Goal: Information Seeking & Learning: Learn about a topic

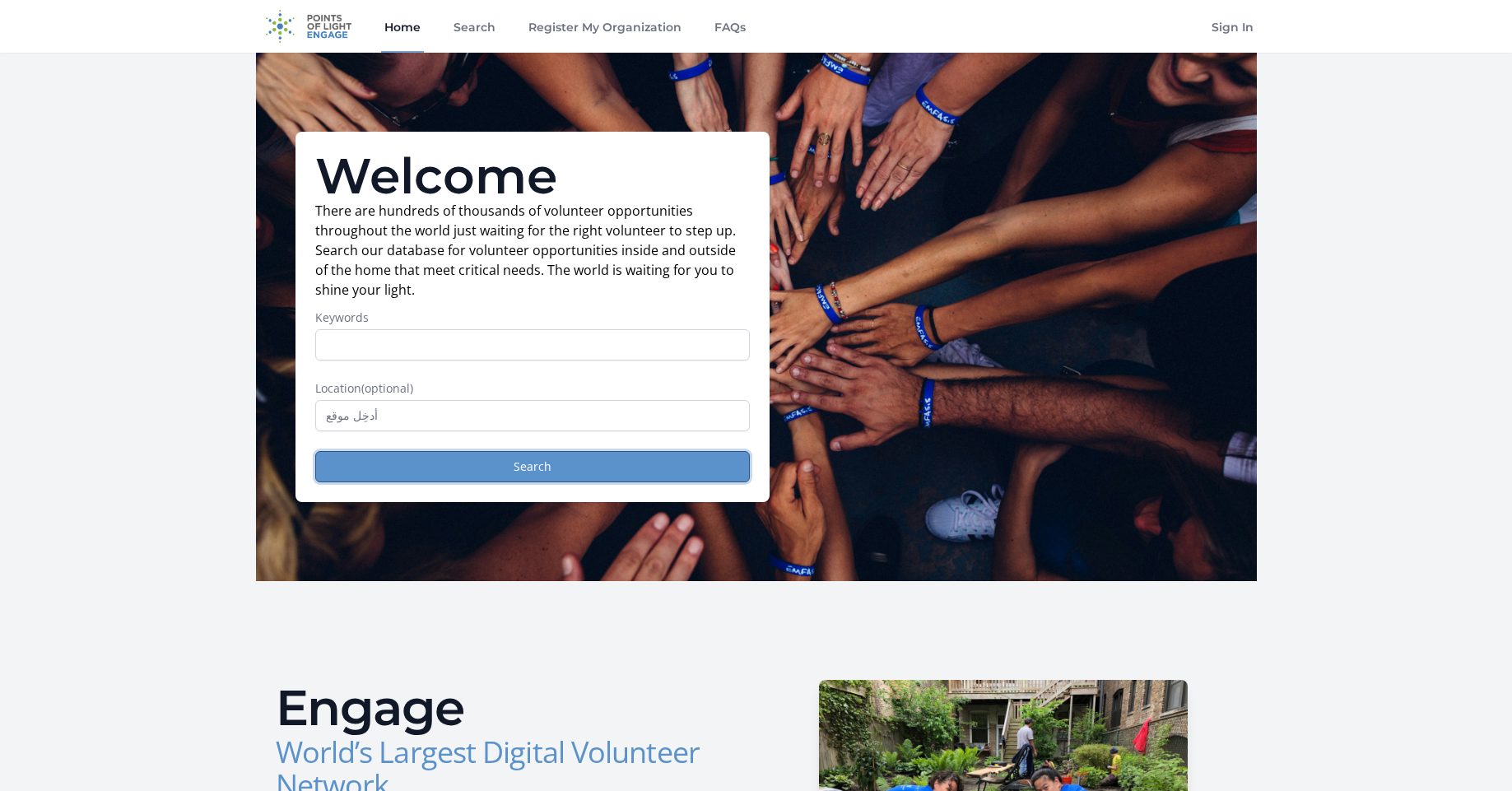
click at [603, 466] on button "Search" at bounding box center [533, 467] width 435 height 32
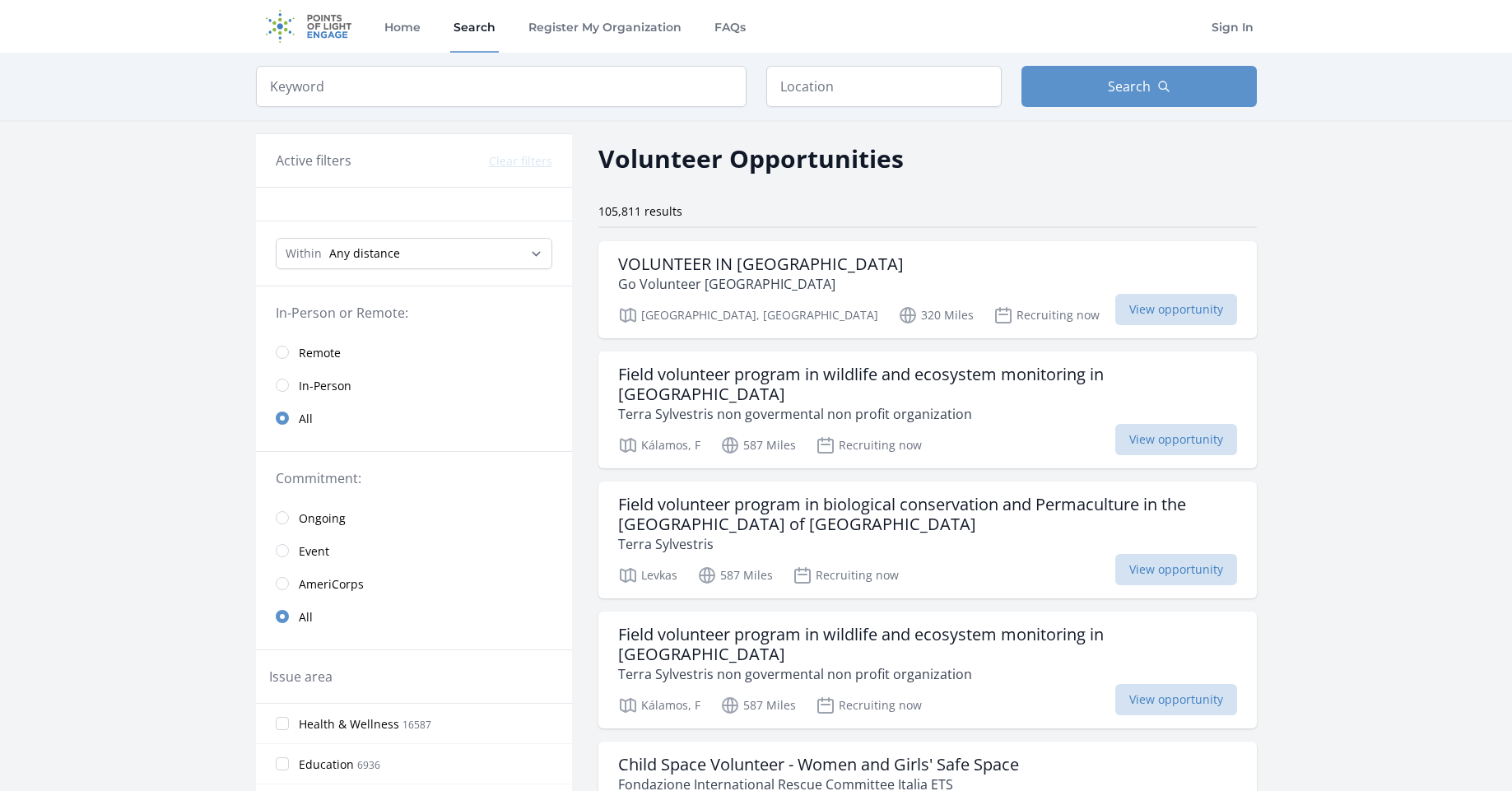
click at [320, 358] on span "Remote" at bounding box center [320, 353] width 42 height 17
